Goal: Task Accomplishment & Management: Use online tool/utility

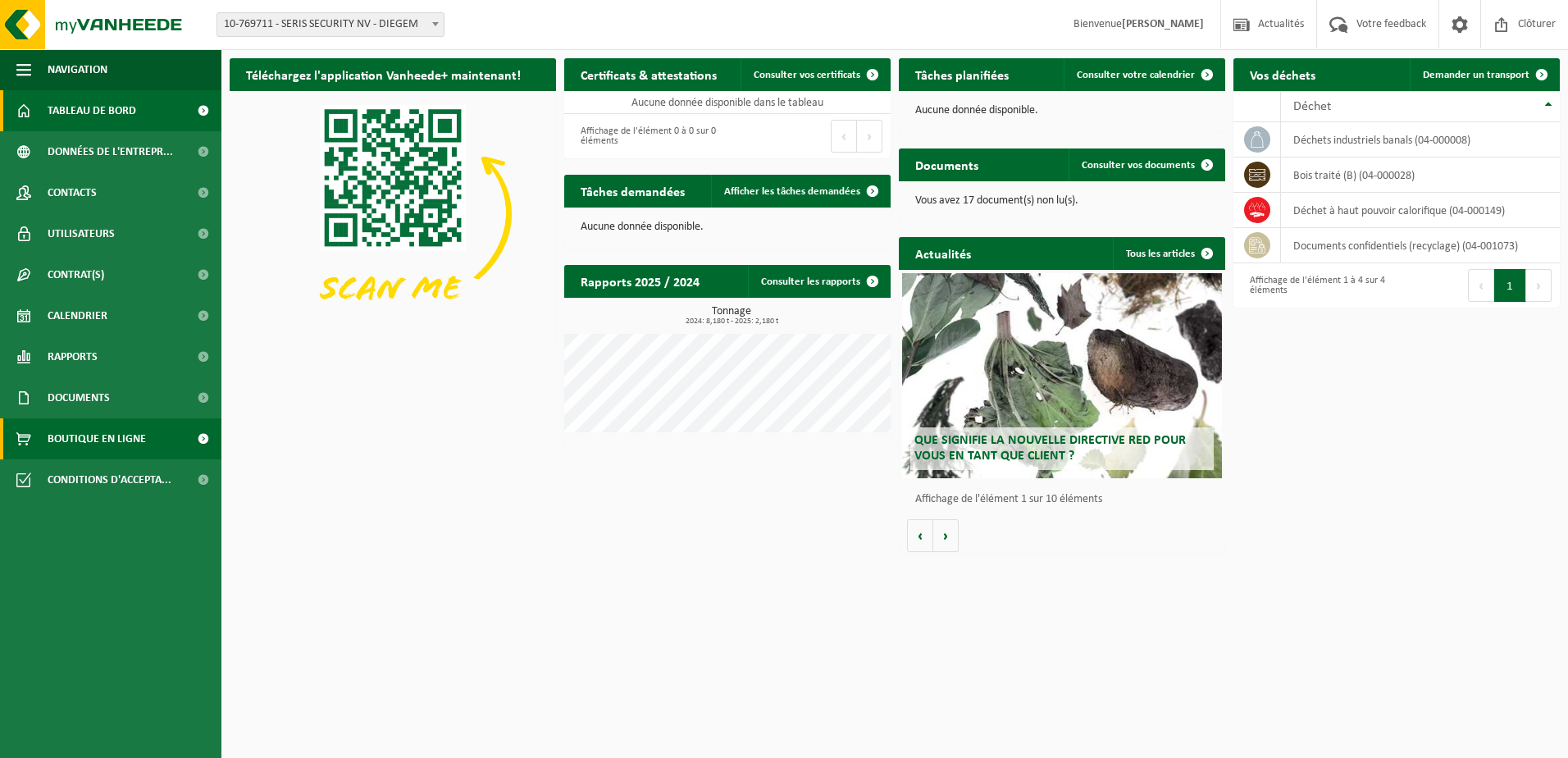
click at [94, 435] on span "Boutique en ligne" at bounding box center [97, 439] width 99 height 41
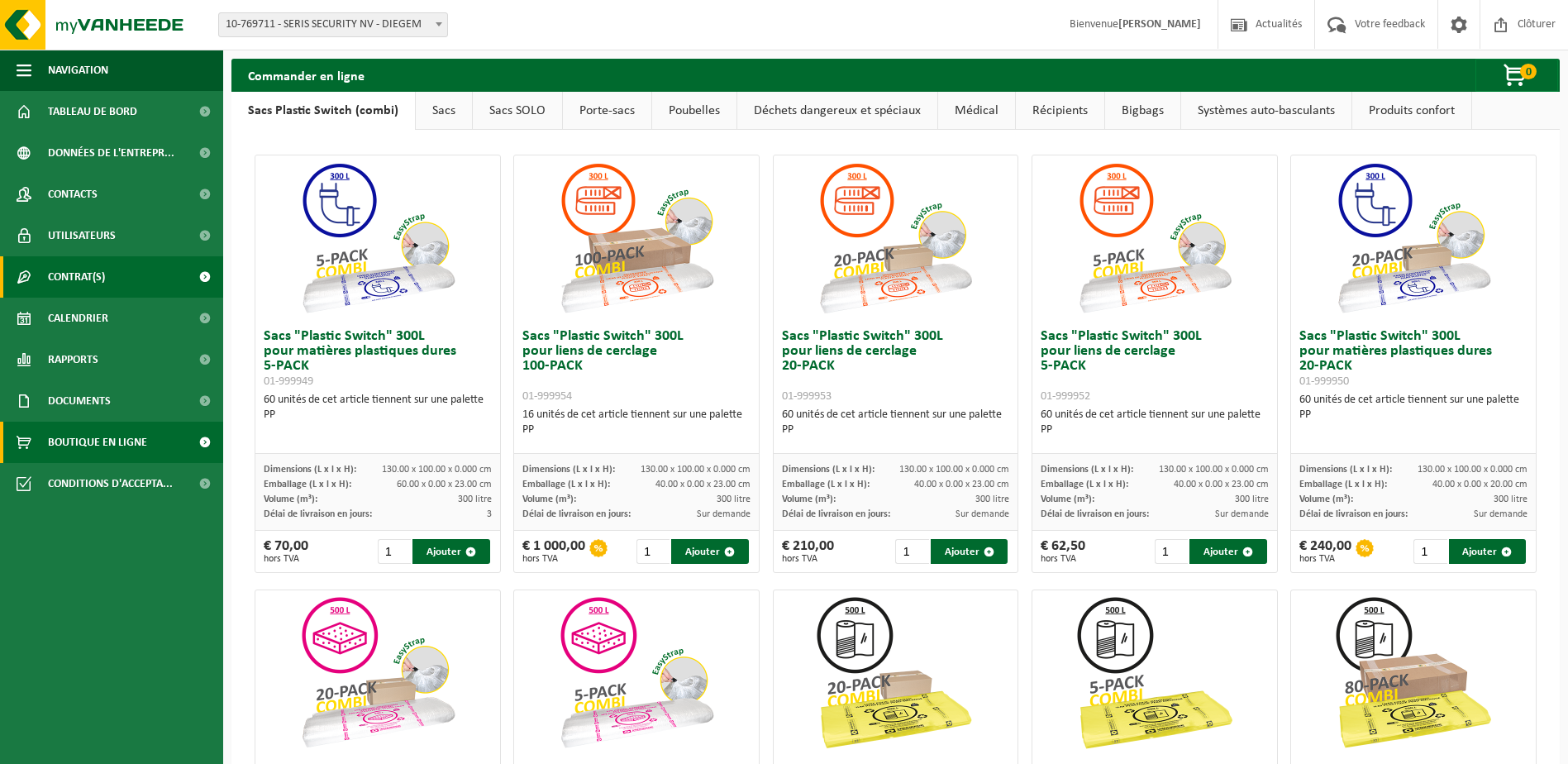
click at [70, 279] on span "Contrat(s)" at bounding box center [76, 277] width 57 height 41
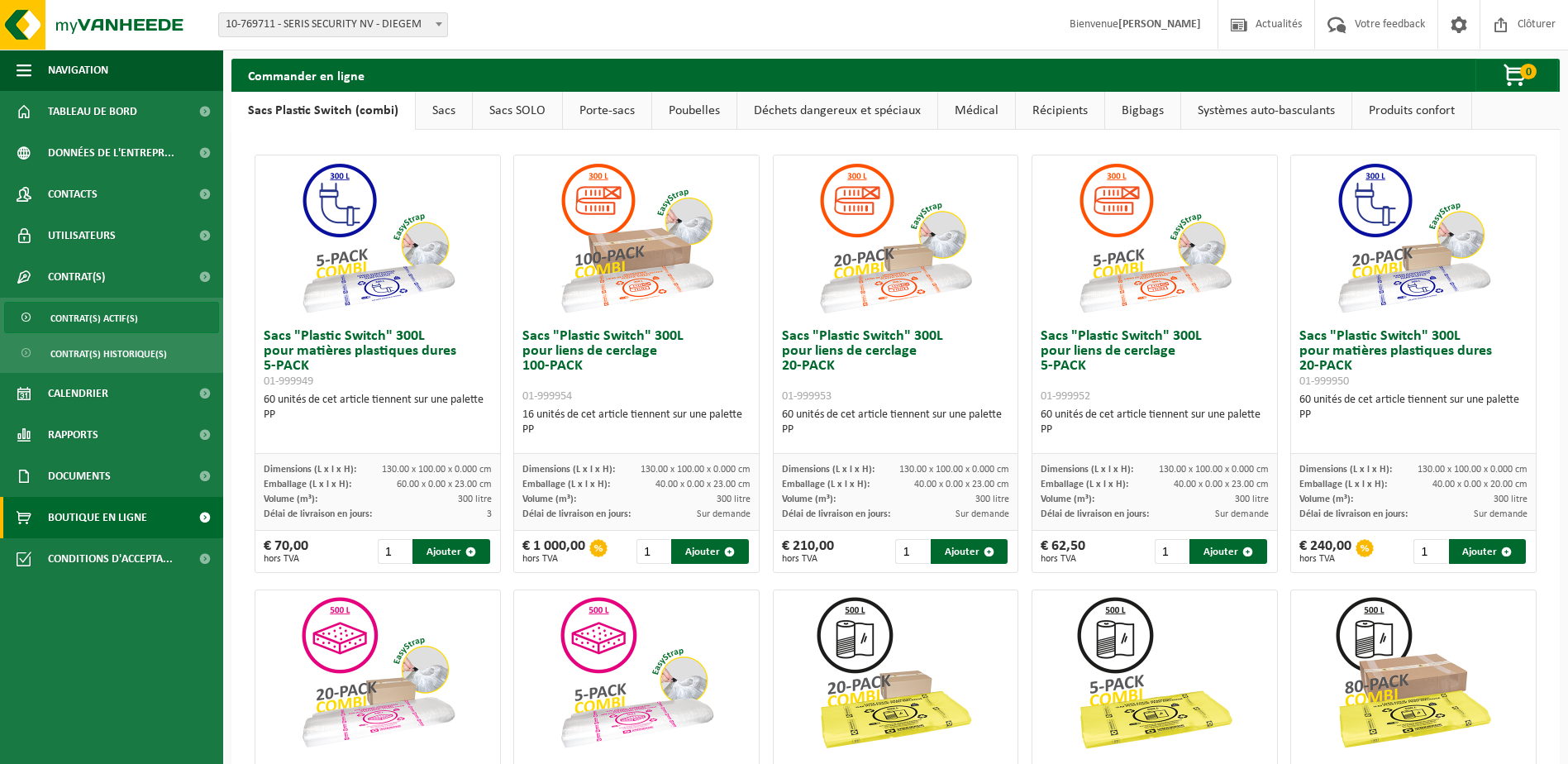
click at [93, 317] on span "Contrat(s) actif(s)" at bounding box center [94, 319] width 88 height 31
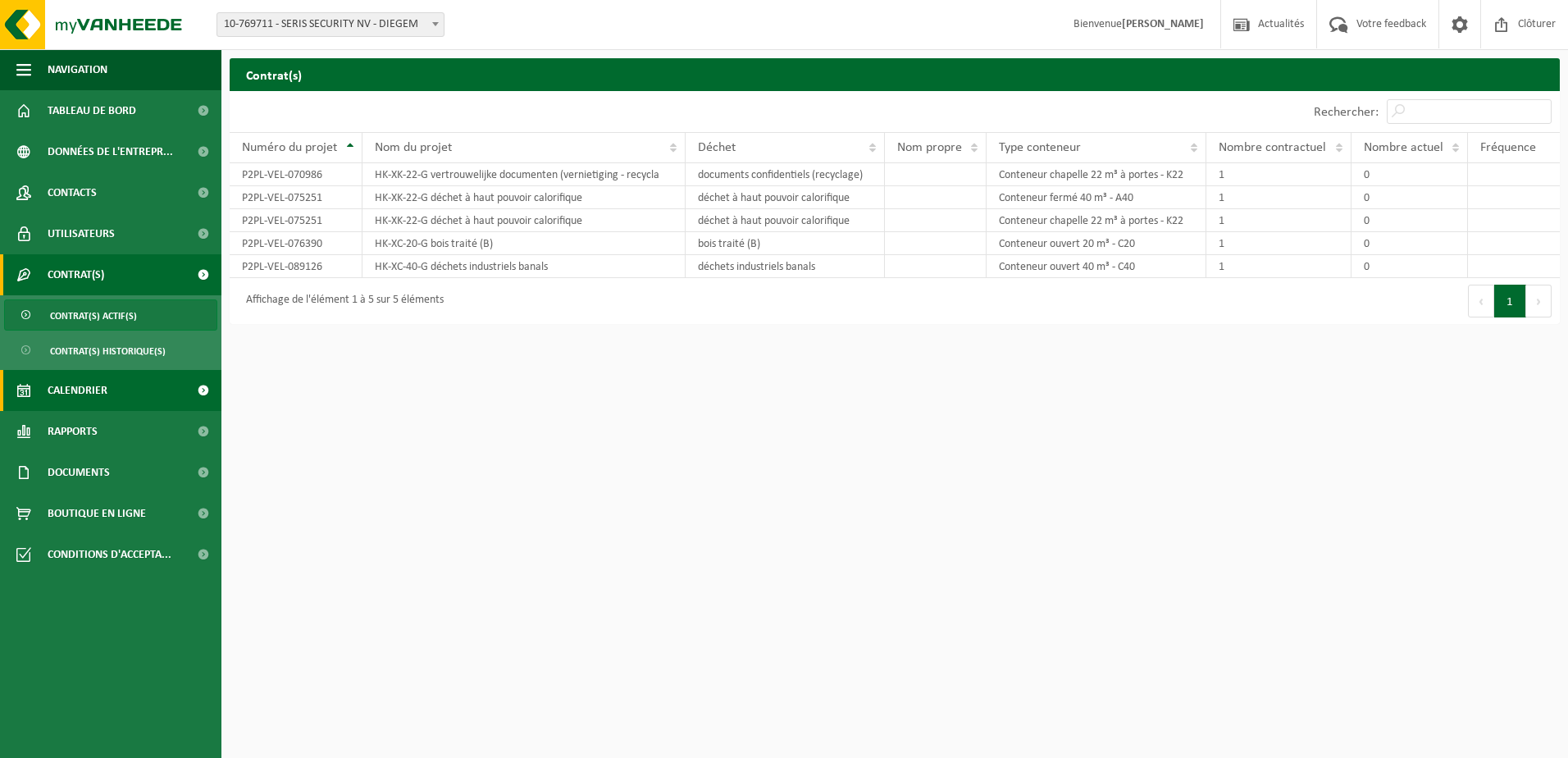
click at [130, 379] on link "Calendrier" at bounding box center [111, 391] width 222 height 41
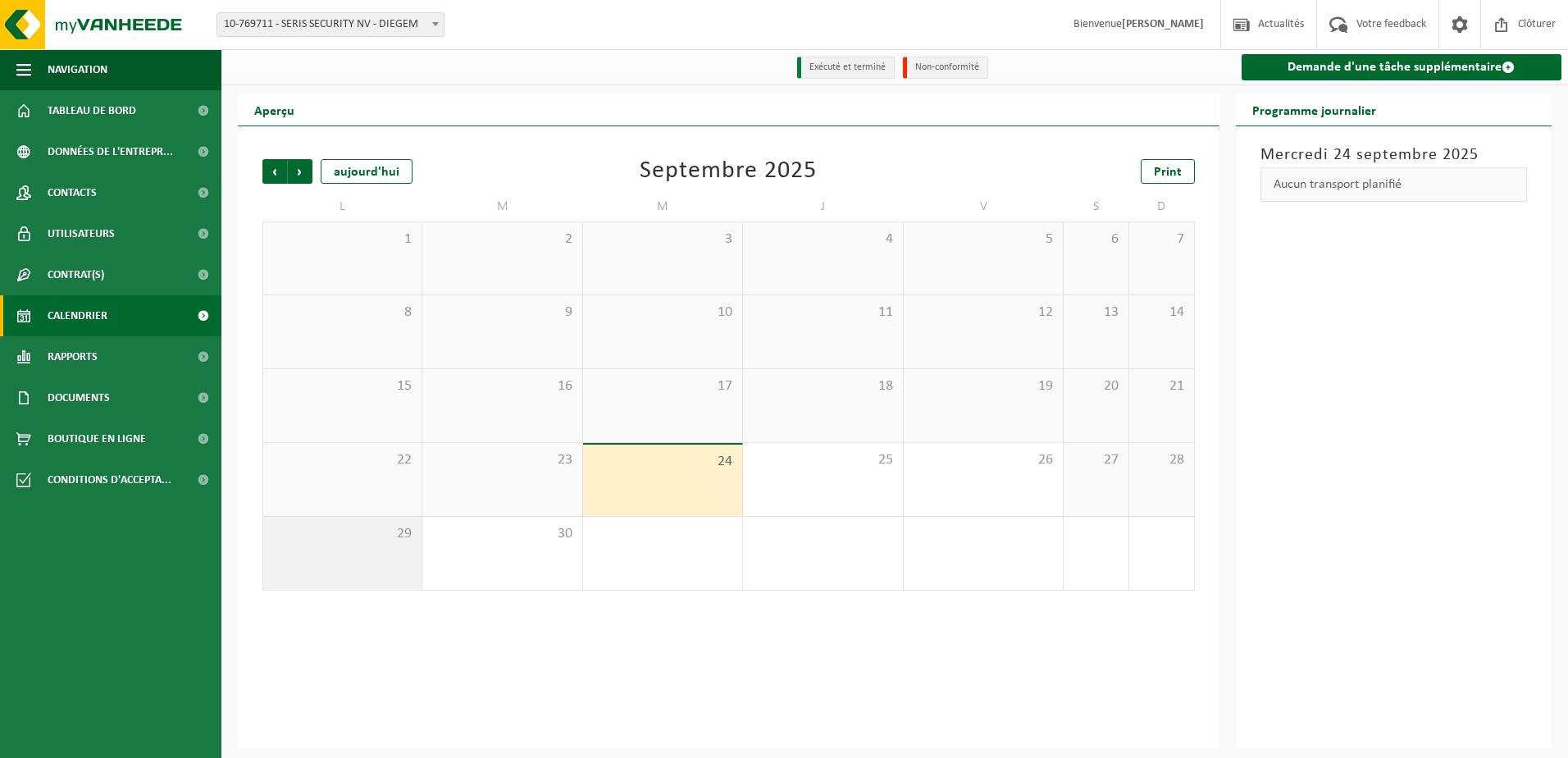
click at [413, 557] on div "29" at bounding box center [342, 553] width 158 height 73
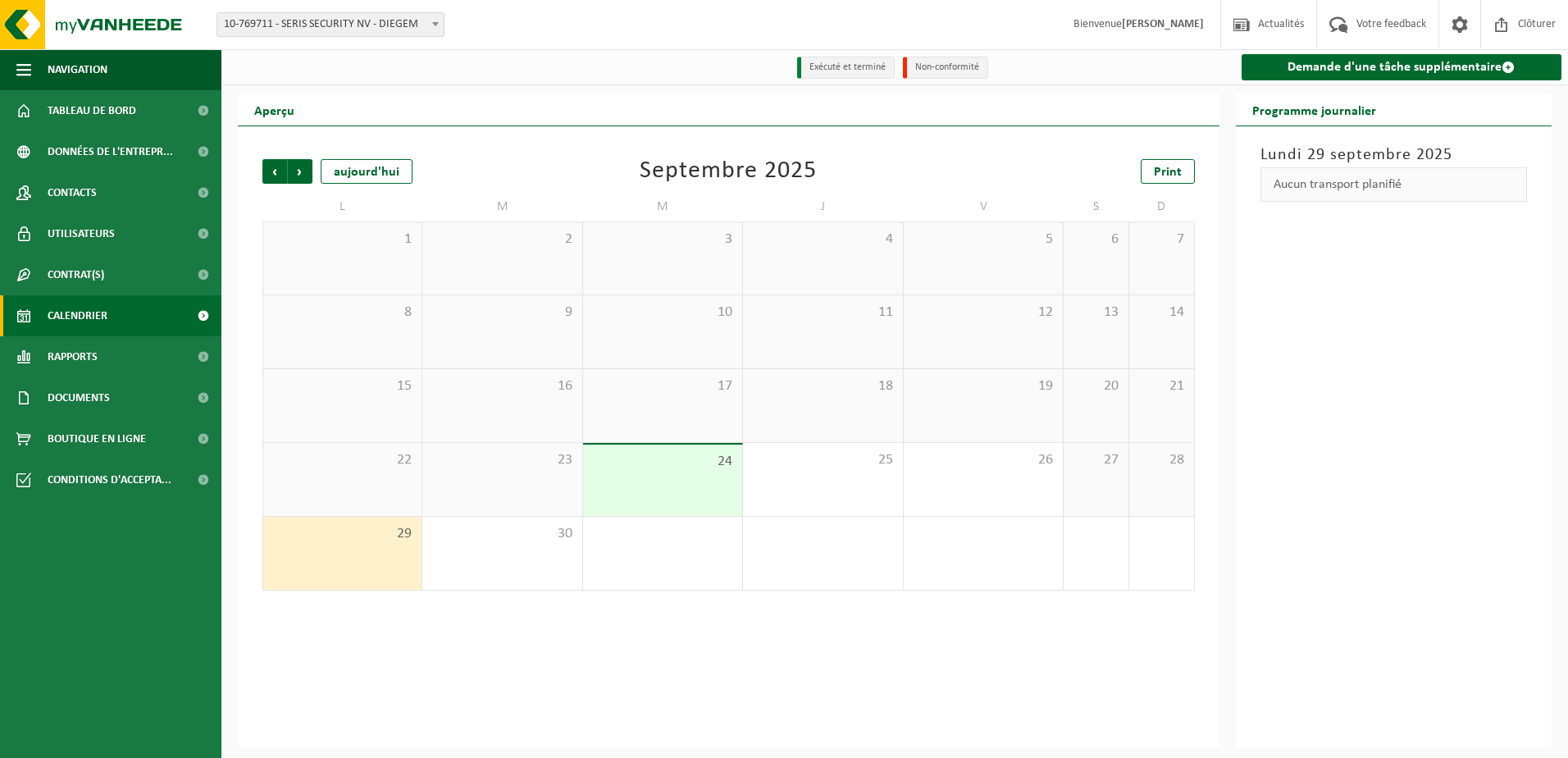
click at [413, 557] on div "29" at bounding box center [342, 553] width 158 height 73
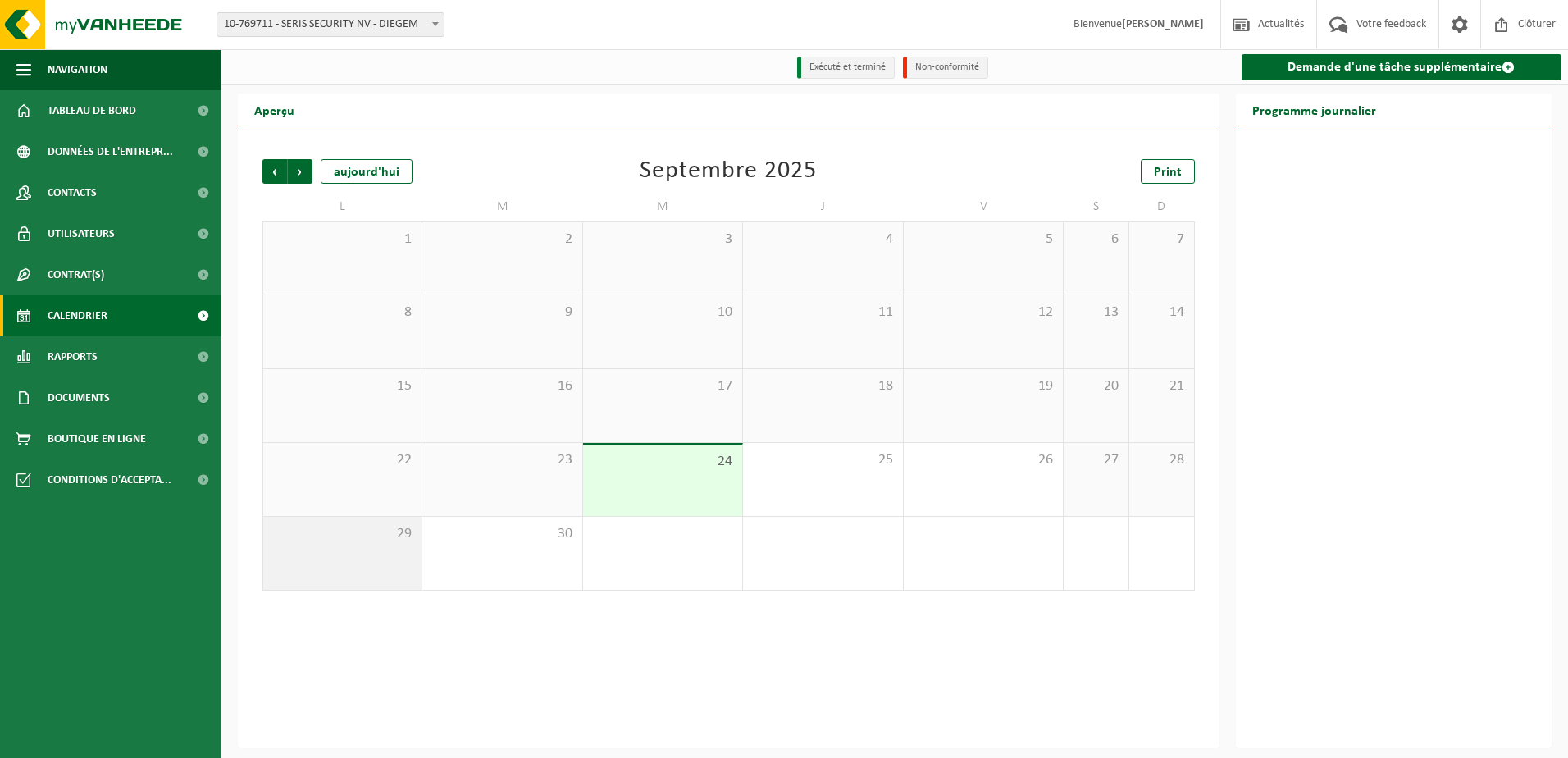
click at [413, 557] on div "29" at bounding box center [342, 553] width 158 height 73
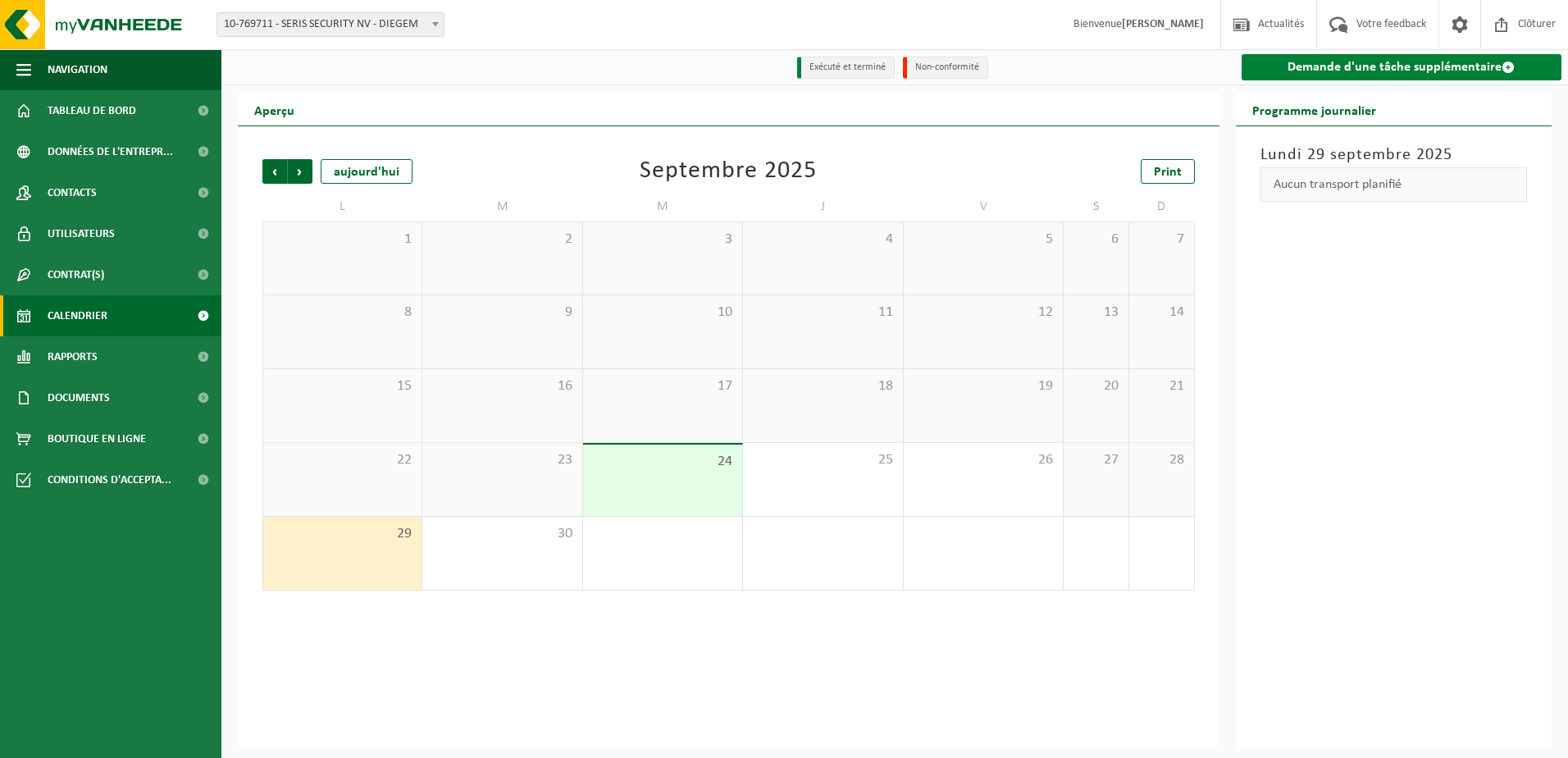
click at [1380, 69] on link "Demande d'une tâche supplémentaire" at bounding box center [1401, 67] width 321 height 26
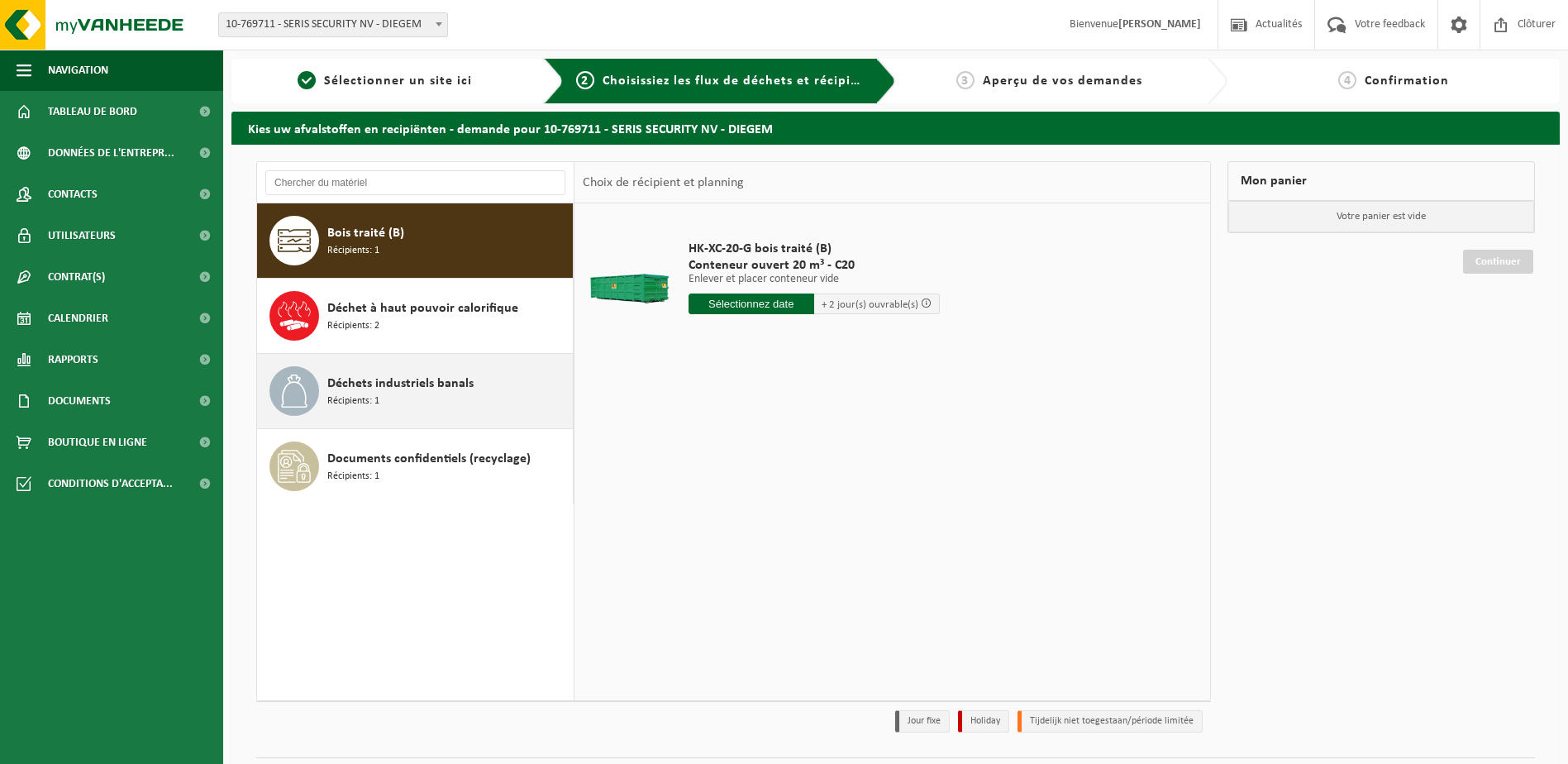
click at [401, 402] on div "Déchets industriels banals Récipients: 1" at bounding box center [448, 392] width 242 height 50
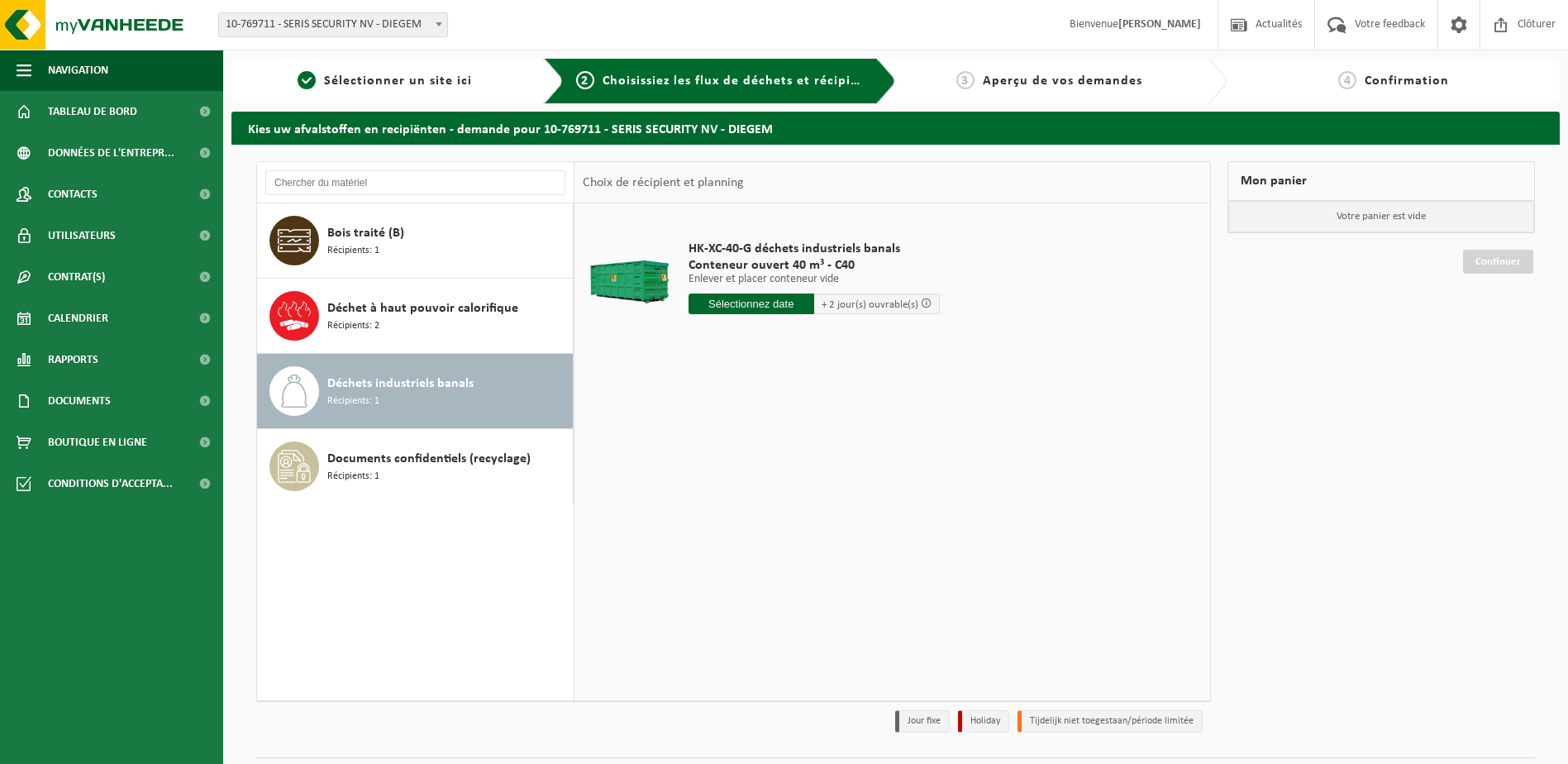
click at [782, 307] on input "text" at bounding box center [751, 304] width 126 height 21
click at [878, 342] on icon at bounding box center [876, 343] width 4 height 8
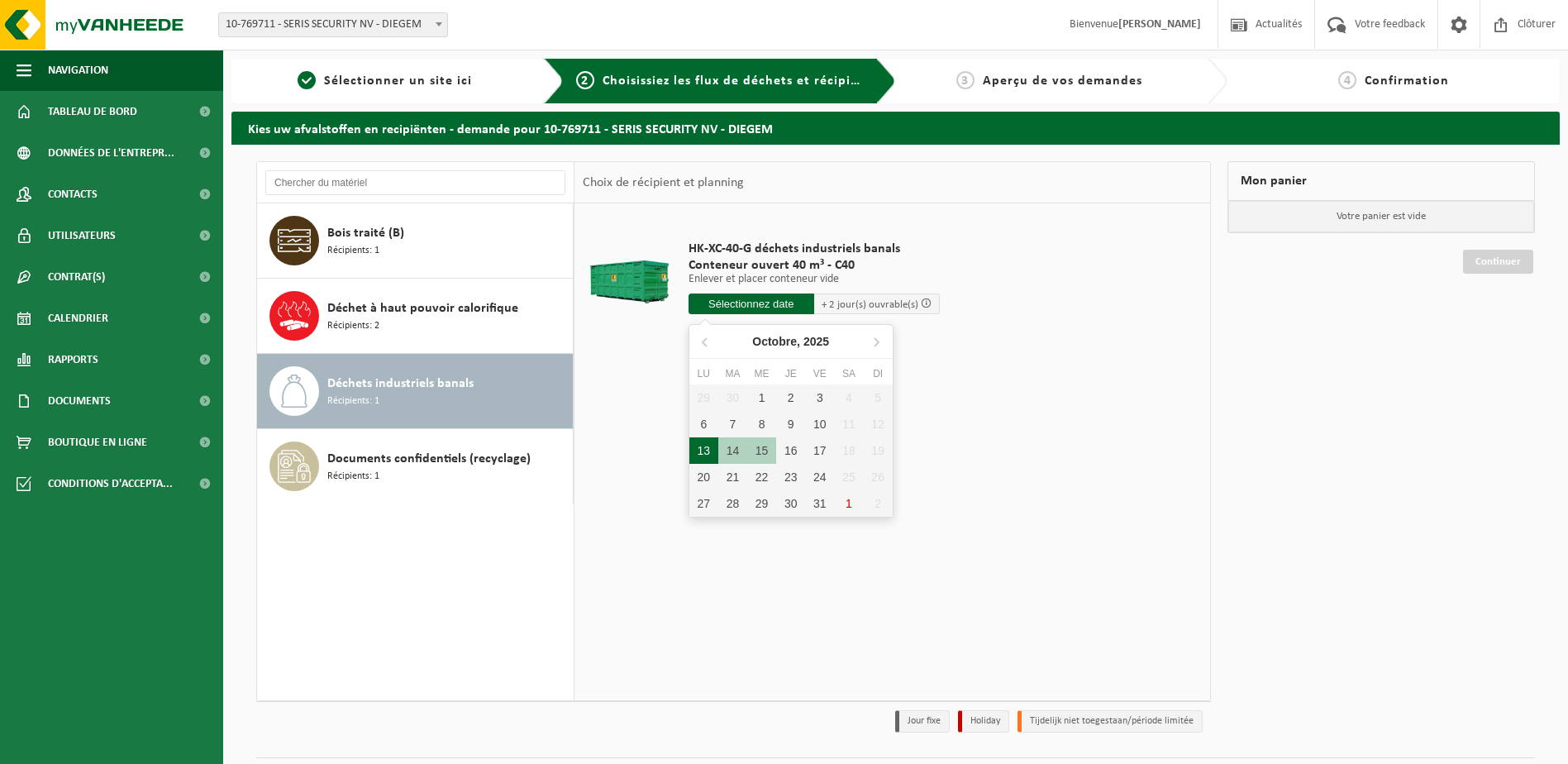
click at [701, 450] on div "13" at bounding box center [703, 450] width 29 height 26
type input "à partir de [DATE]"
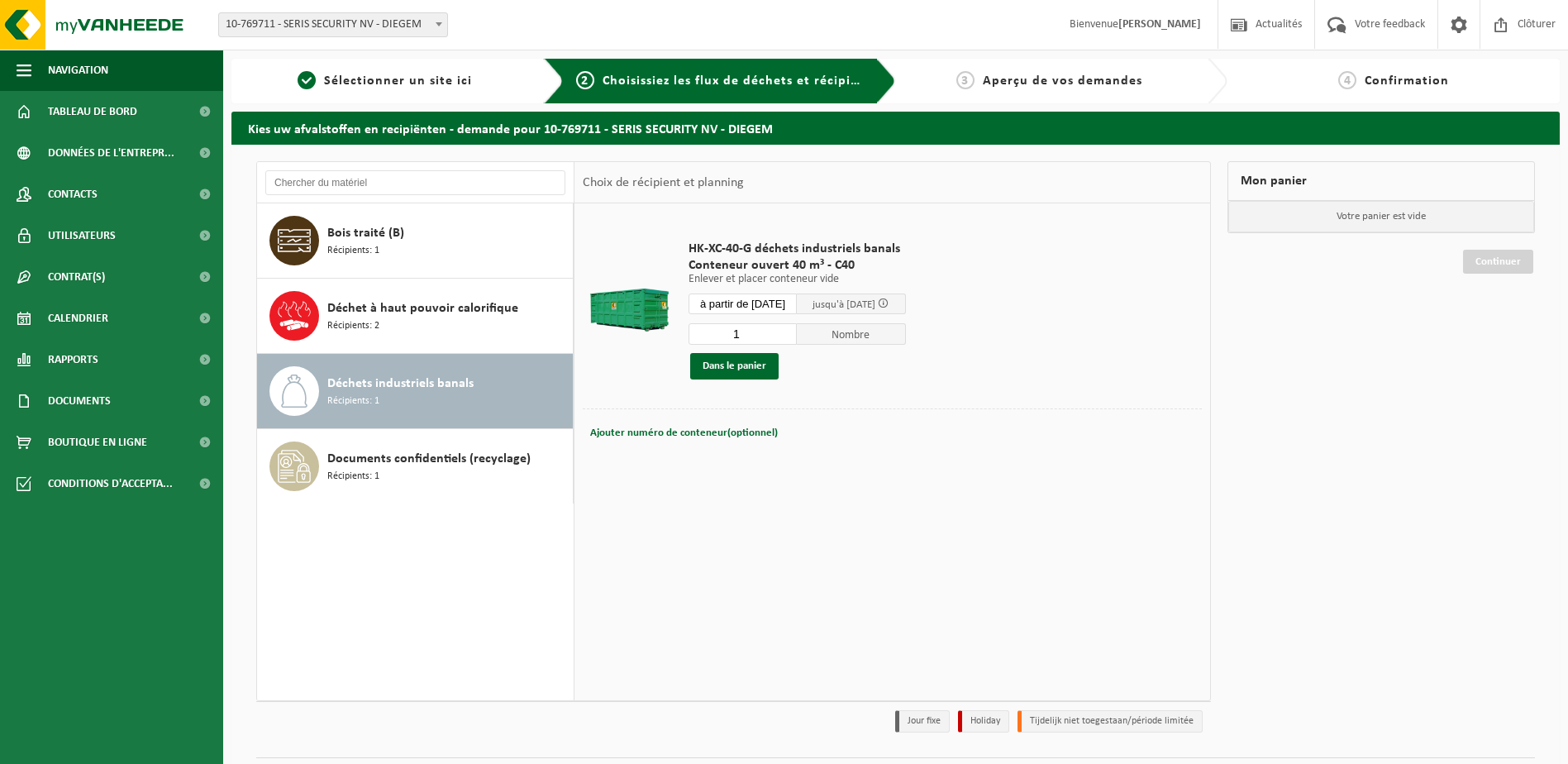
click at [889, 301] on span at bounding box center [883, 303] width 11 height 11
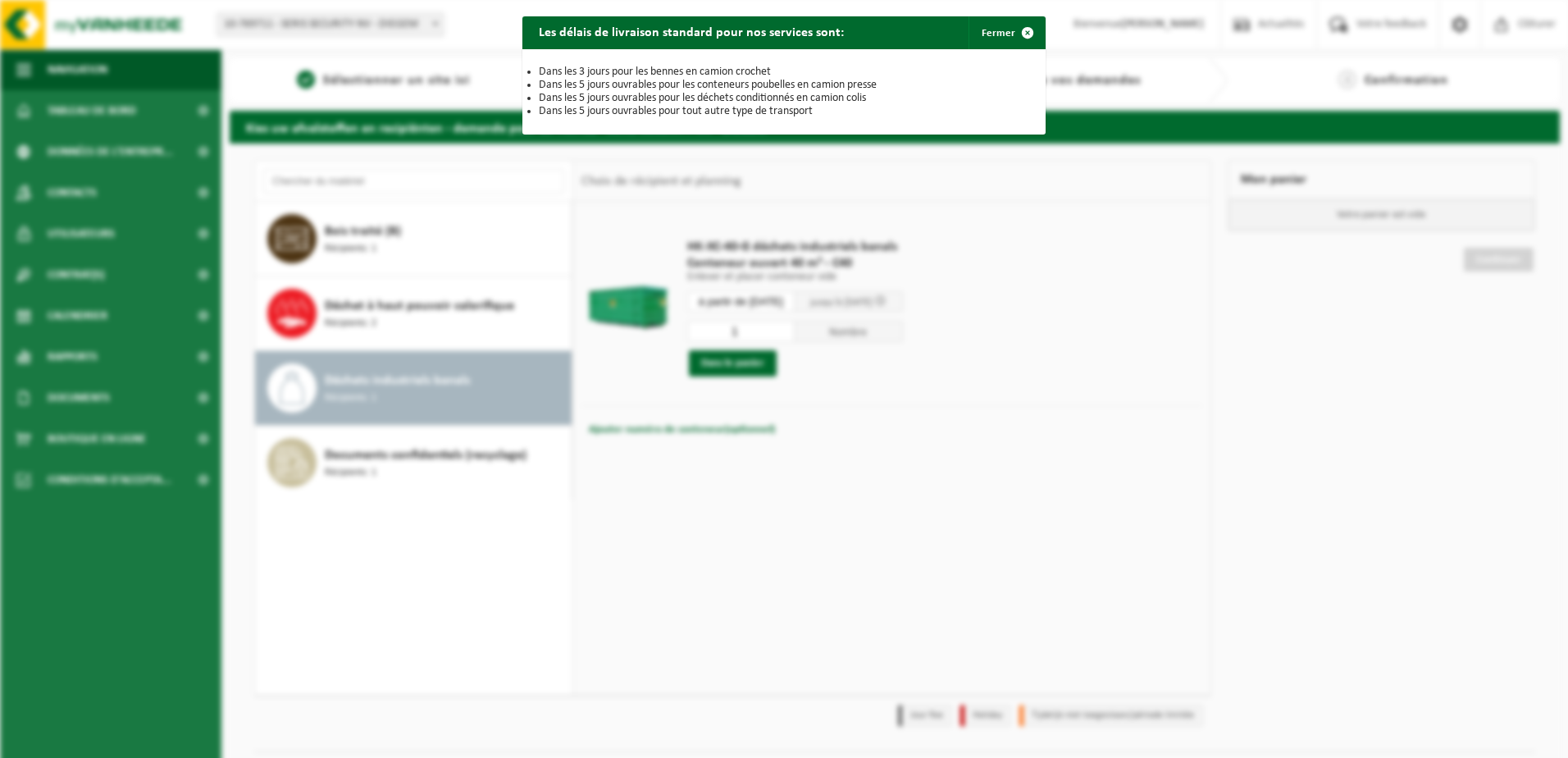
click at [1141, 290] on div "Les délais de livraison standard pour nos services sont: Fermer Dans les 3 jour…" at bounding box center [784, 379] width 1568 height 758
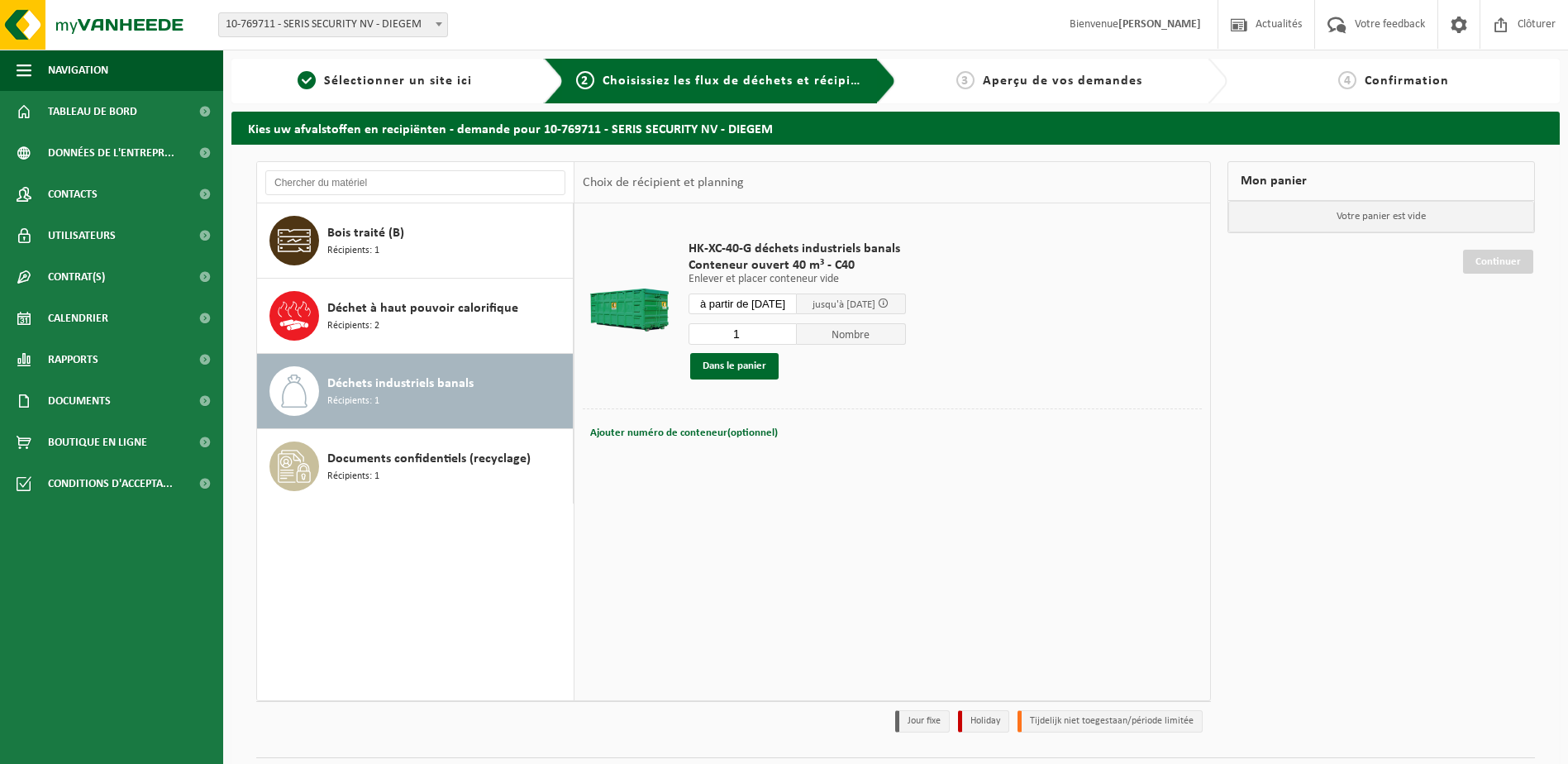
scroll to position [44, 0]
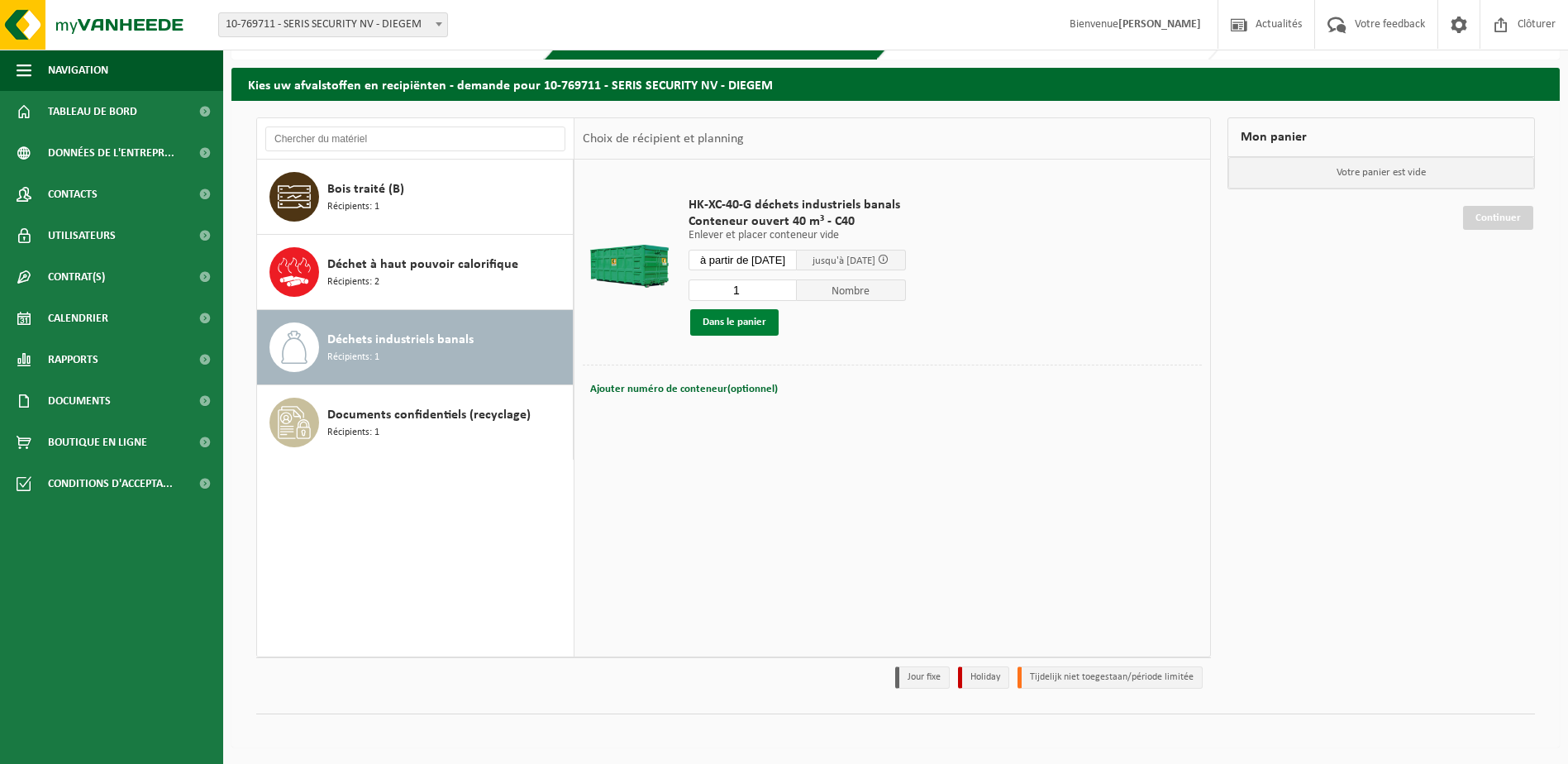
click at [759, 313] on button "Dans le panier" at bounding box center [734, 323] width 89 height 26
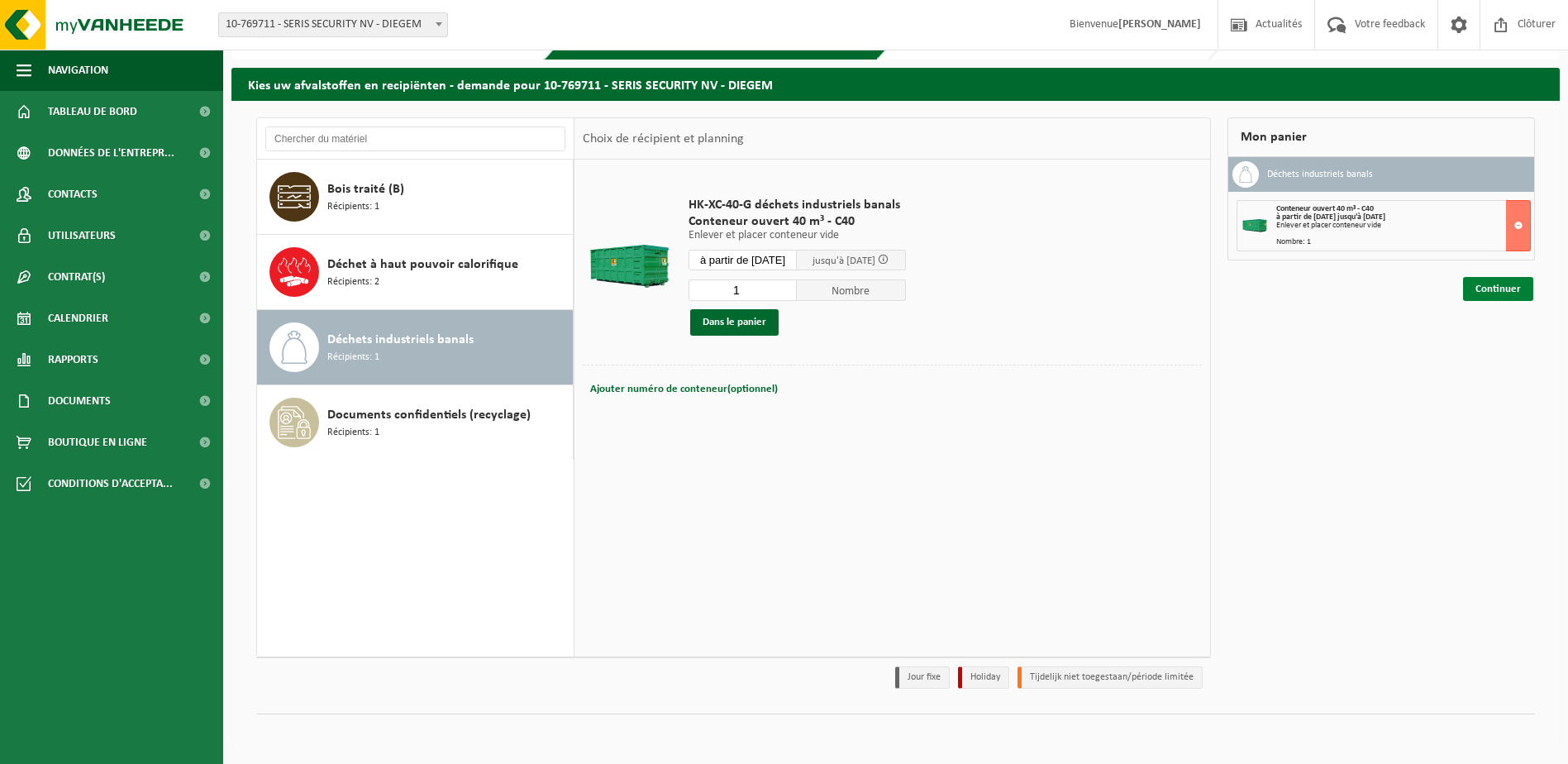
click at [1489, 293] on link "Continuer" at bounding box center [1498, 289] width 70 height 24
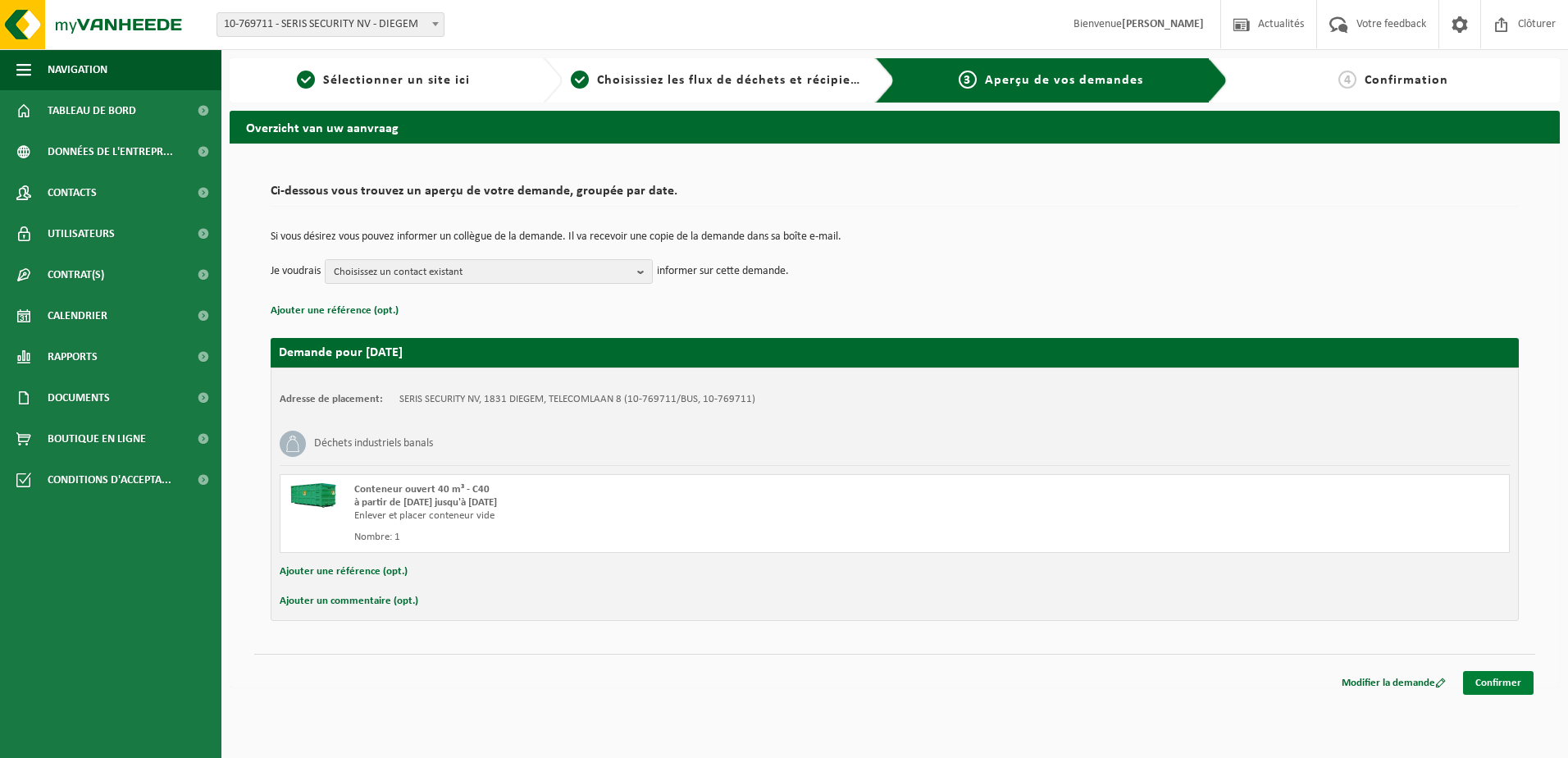
click at [1501, 684] on link "Confirmer" at bounding box center [1498, 682] width 71 height 24
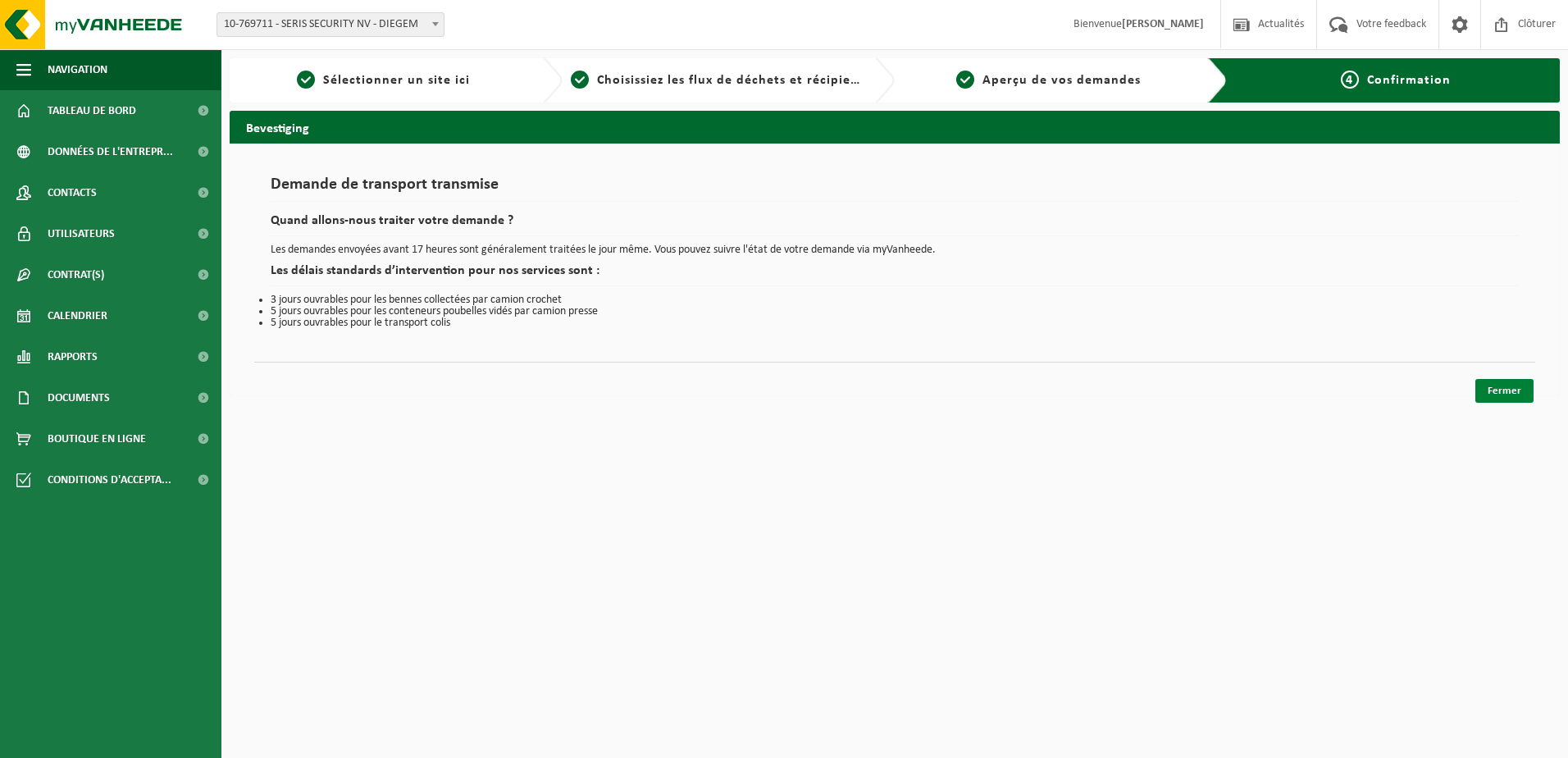
click at [1491, 388] on link "Fermer" at bounding box center [1504, 391] width 58 height 24
